Goal: Task Accomplishment & Management: Manage account settings

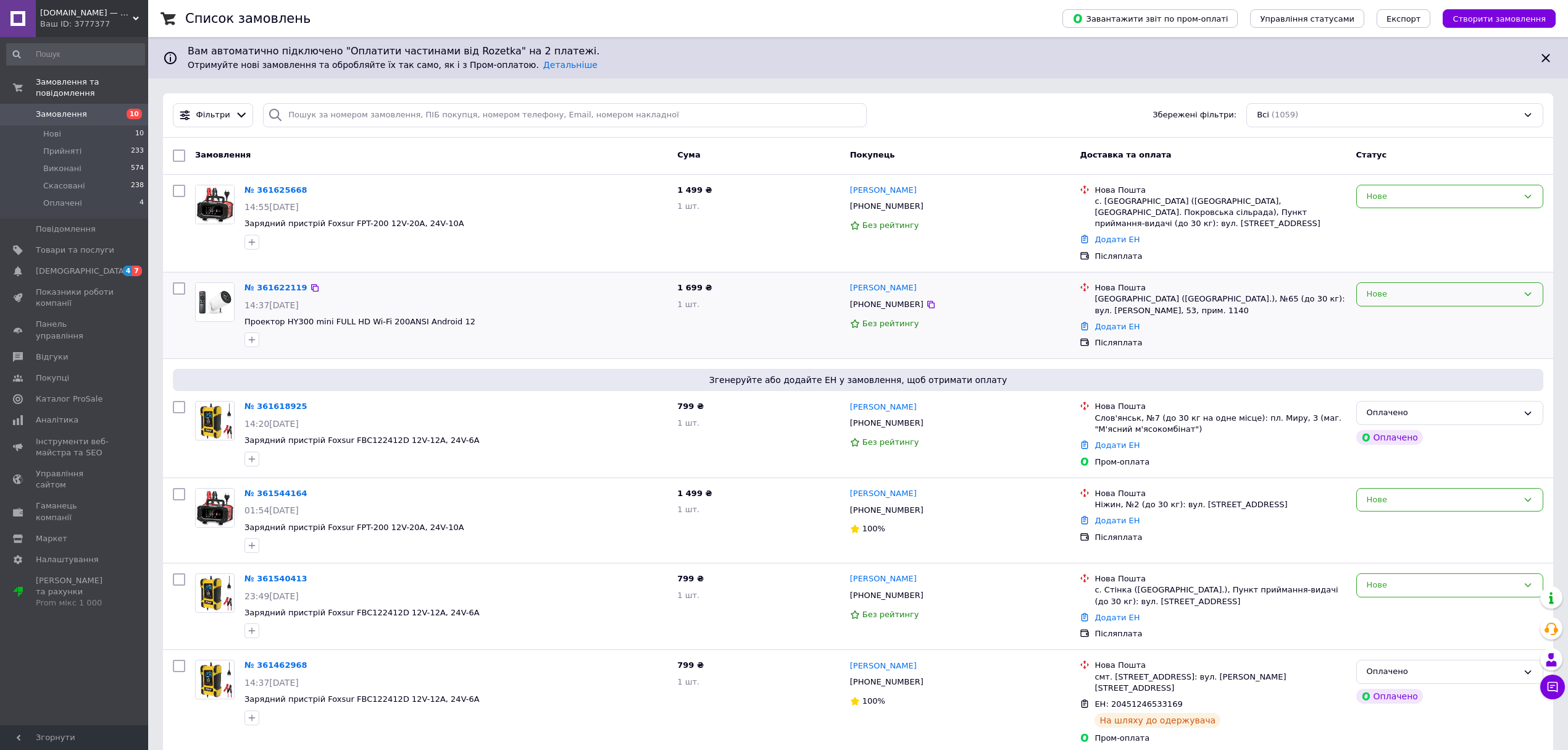
click at [1401, 288] on div "Нове" at bounding box center [1442, 294] width 151 height 13
click at [1390, 315] on li "Прийнято" at bounding box center [1450, 320] width 186 height 23
click at [63, 245] on span "Товари та послуги" at bounding box center [75, 251] width 78 height 11
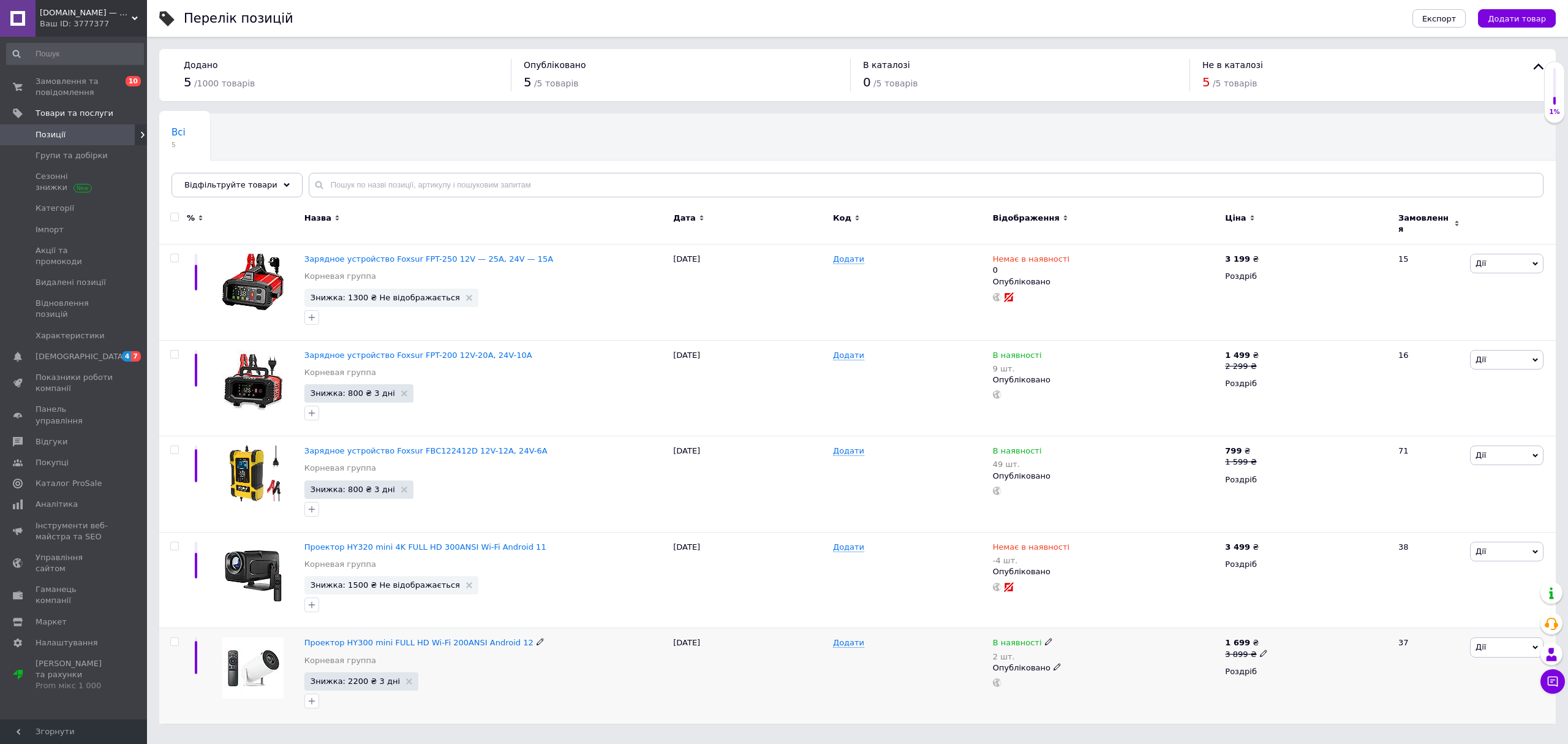
click at [1045, 638] on icon at bounding box center [1049, 642] width 8 height 8
click at [1093, 658] on li "Немає в наявності" at bounding box center [1116, 659] width 116 height 17
drag, startPoint x: 1067, startPoint y: 674, endPoint x: 1055, endPoint y: 670, distance: 12.6
click at [1057, 674] on input "2" at bounding box center [1103, 680] width 93 height 24
type input "0"
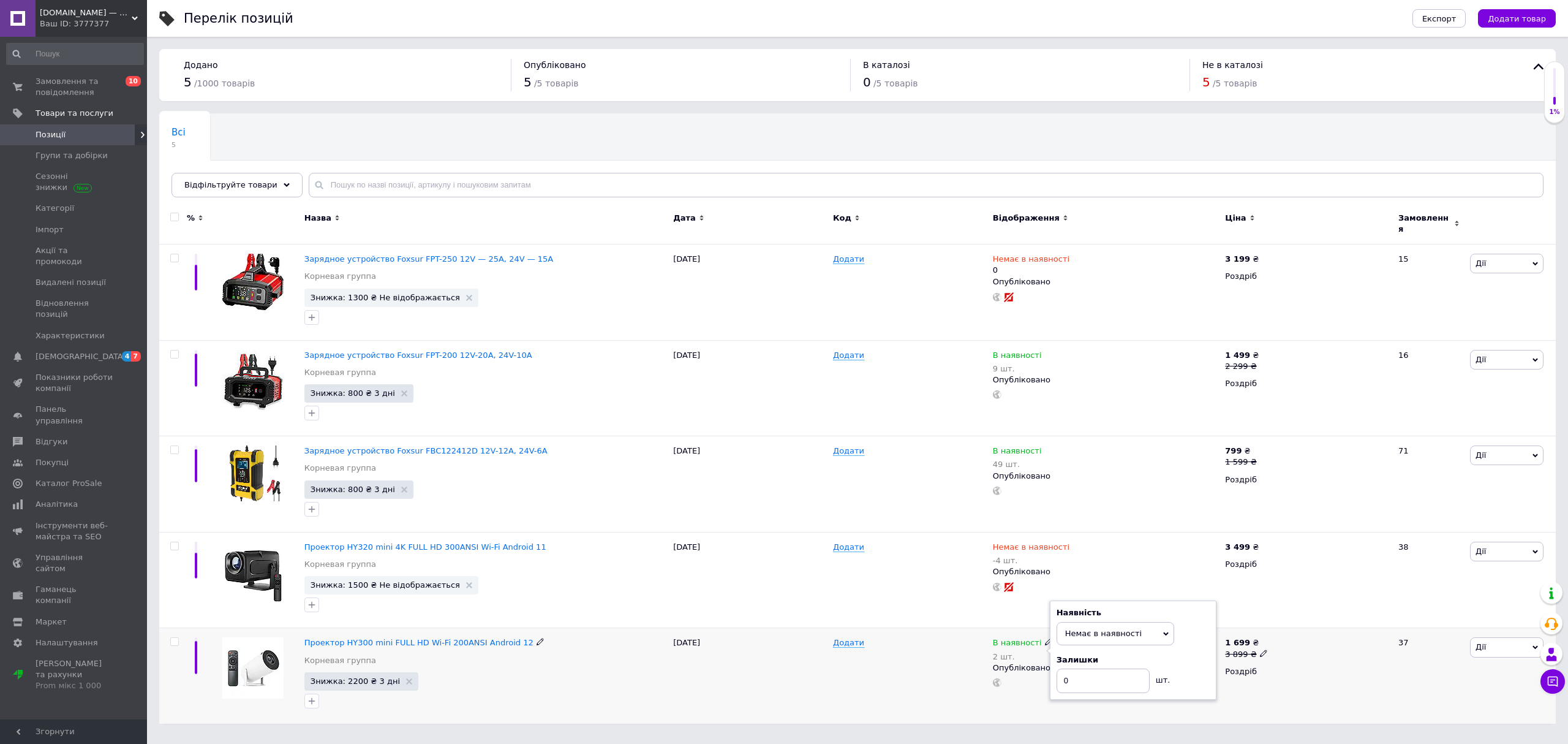
click at [1031, 701] on div "В наявності 2 шт. Наявність Немає в наявності В наявності Під замовлення Готово…" at bounding box center [1106, 676] width 233 height 96
click at [103, 84] on span "Замовлення та повідомлення" at bounding box center [74, 87] width 78 height 23
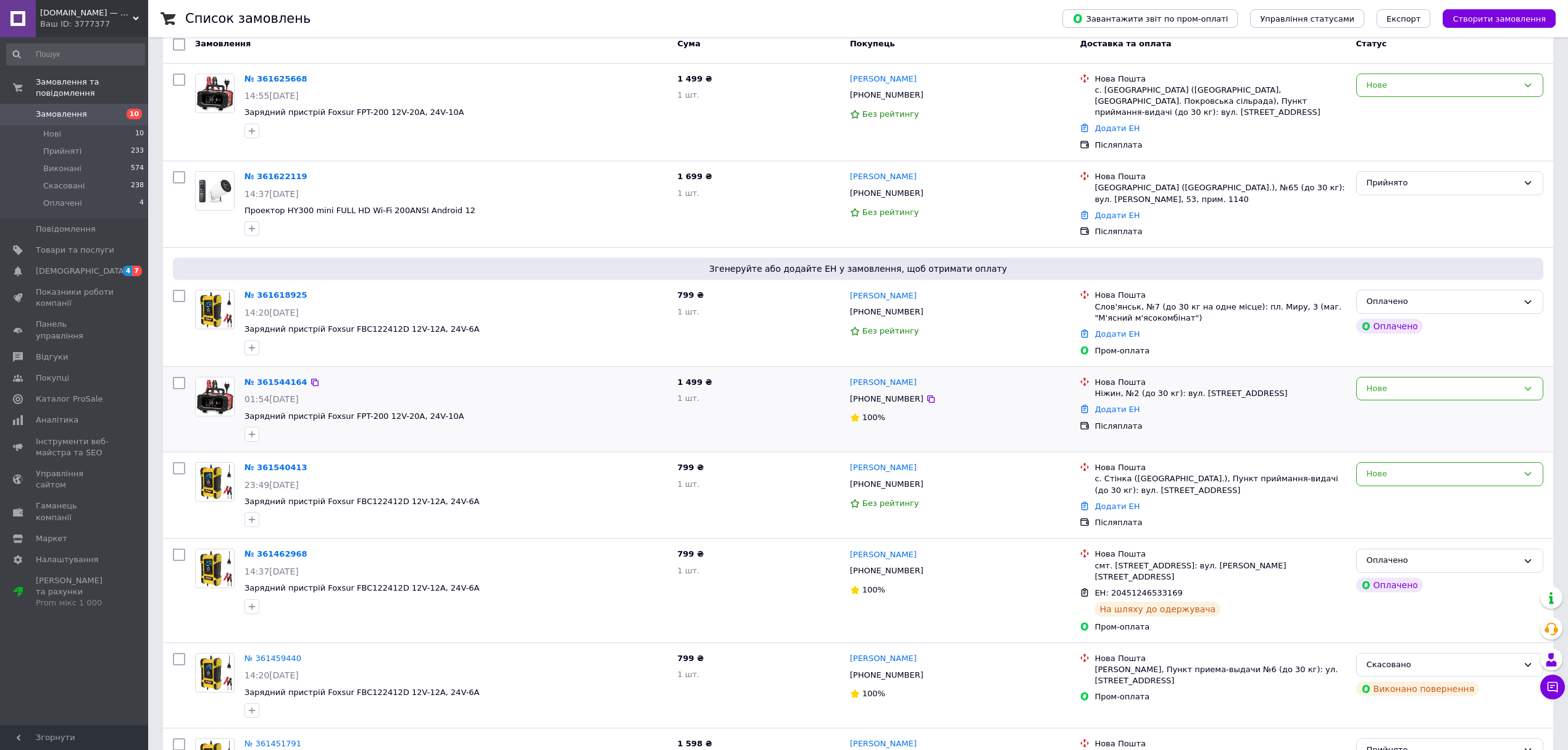
scroll to position [82, 0]
